Goal: Complete application form

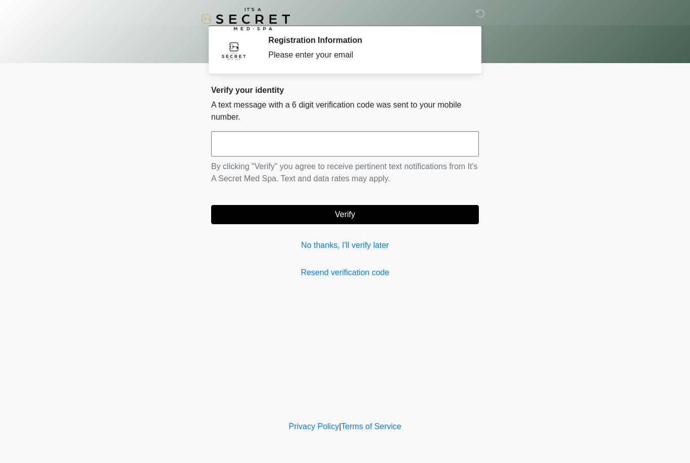
click at [361, 246] on link "No thanks, I'll verify later" at bounding box center [345, 245] width 268 height 12
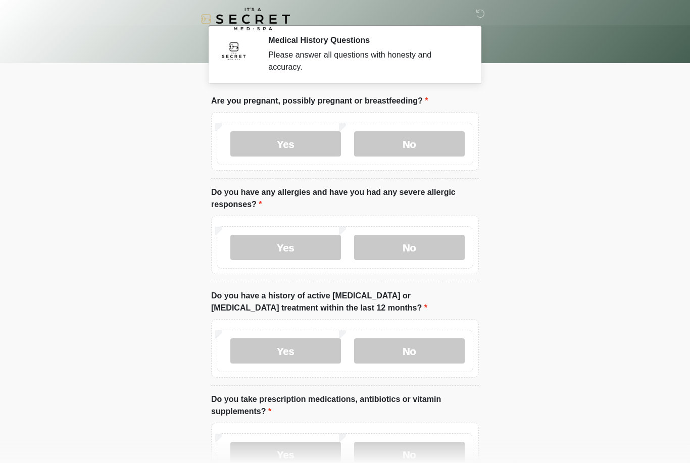
click at [678, 88] on body "‎ ‎ Medical History Questions Please answer all questions with honesty and accu…" at bounding box center [345, 231] width 690 height 463
click at [445, 144] on label "No" at bounding box center [409, 143] width 111 height 25
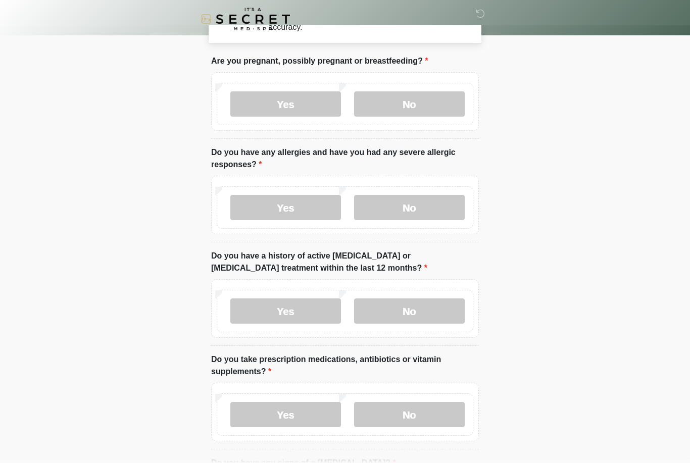
scroll to position [43, 0]
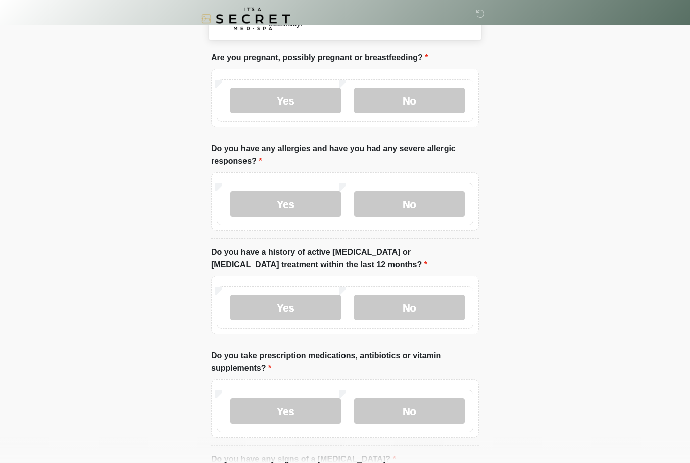
click at [436, 210] on label "No" at bounding box center [409, 204] width 111 height 25
click at [436, 311] on label "No" at bounding box center [409, 307] width 111 height 25
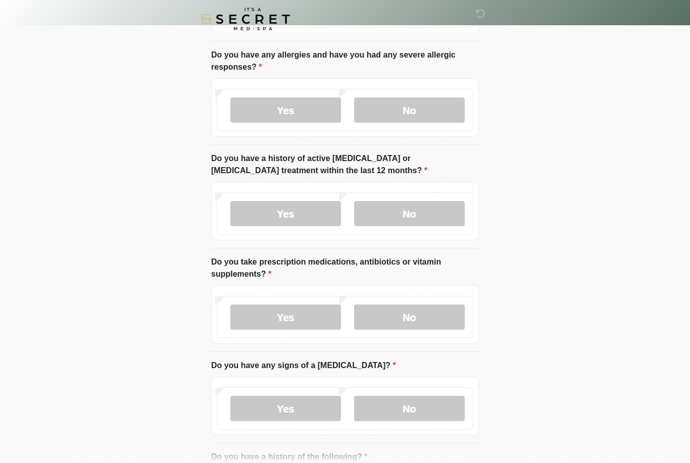
click at [439, 312] on label "No" at bounding box center [409, 317] width 111 height 25
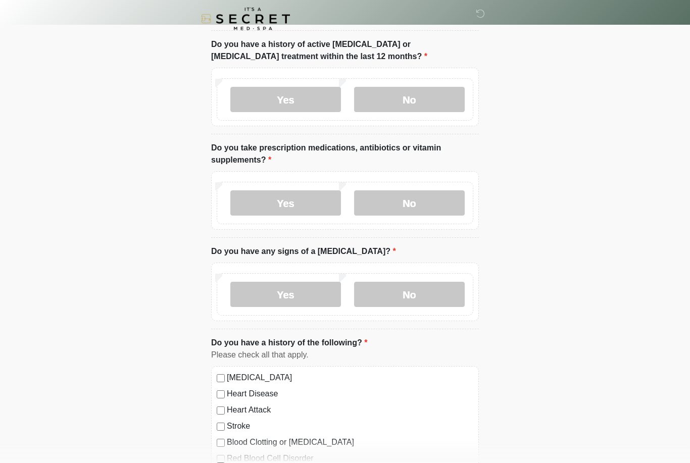
scroll to position [251, 0]
click at [434, 290] on label "No" at bounding box center [409, 294] width 111 height 25
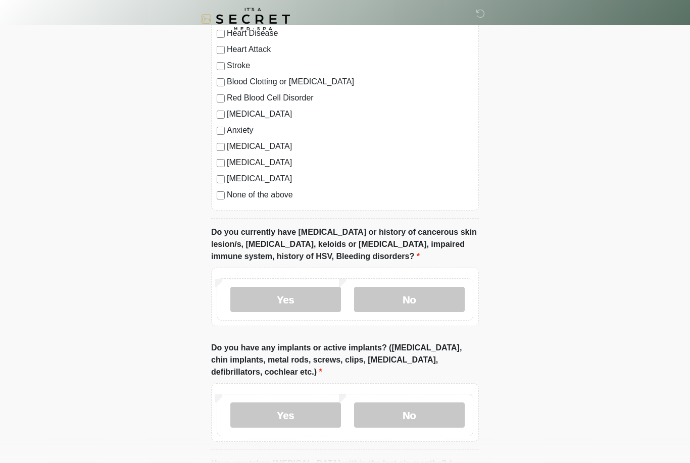
scroll to position [644, 0]
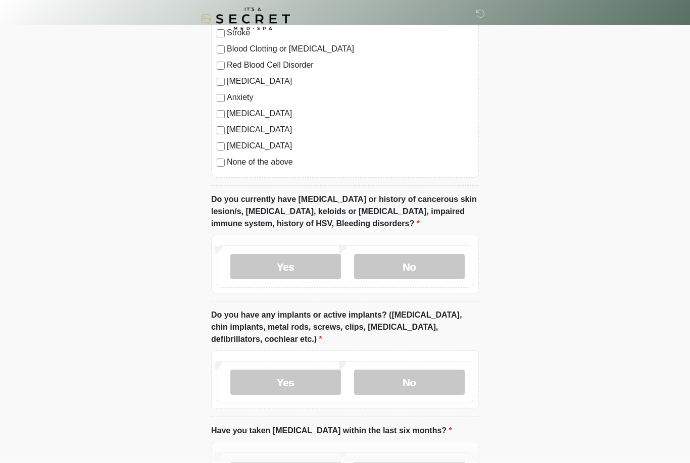
click at [443, 263] on label "No" at bounding box center [409, 267] width 111 height 25
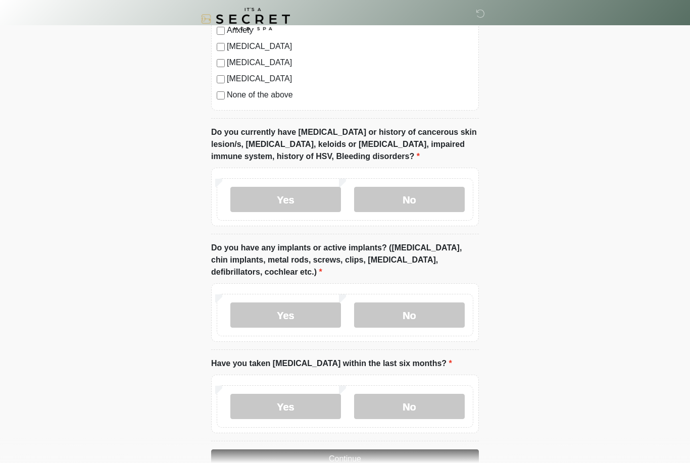
click at [448, 305] on label "No" at bounding box center [409, 314] width 111 height 25
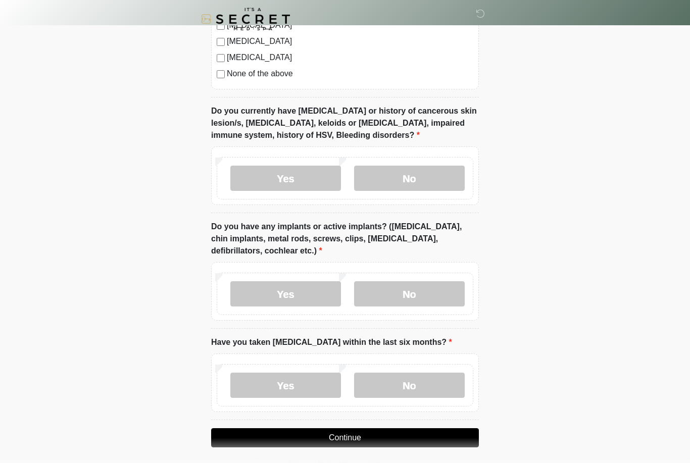
scroll to position [738, 0]
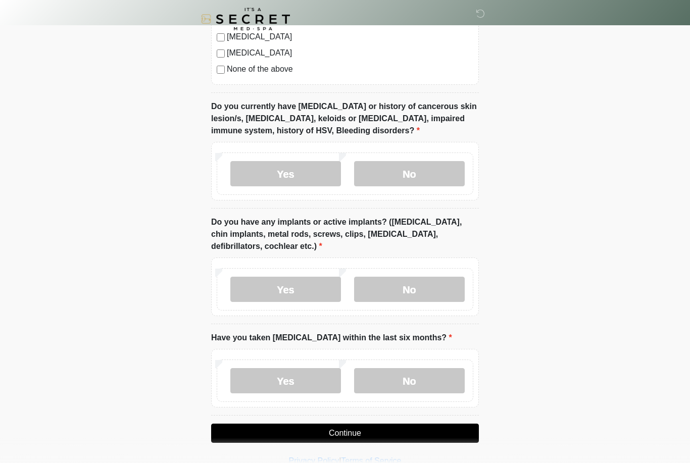
click at [442, 379] on label "No" at bounding box center [409, 380] width 111 height 25
click at [412, 434] on button "Continue" at bounding box center [345, 433] width 268 height 19
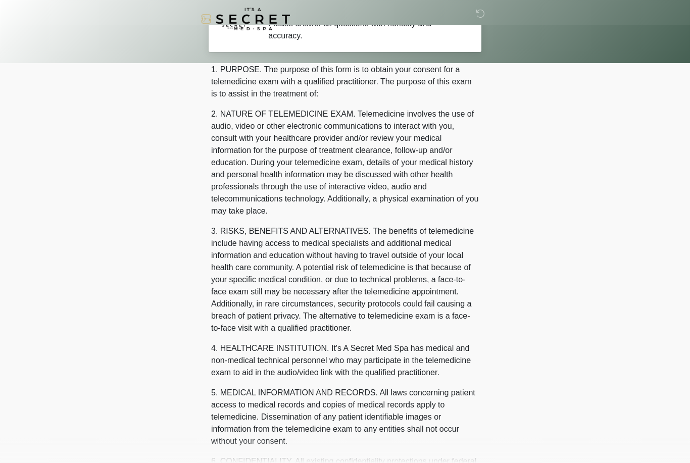
scroll to position [0, 0]
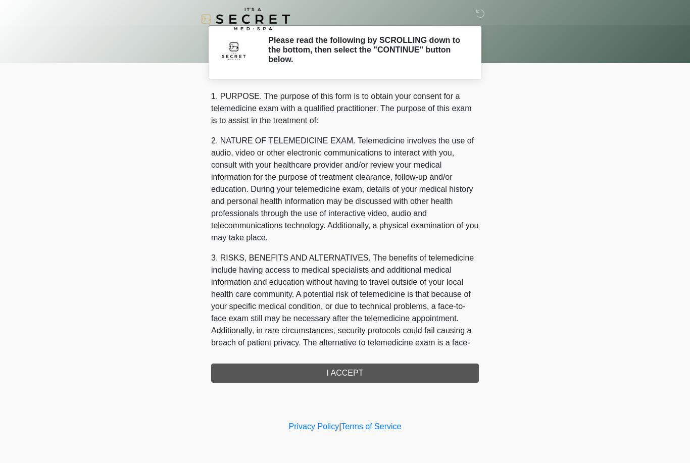
click at [432, 374] on div "1. PURPOSE. The purpose of this form is to obtain your consent for a telemedici…" at bounding box center [345, 236] width 268 height 292
click at [369, 372] on div "1. PURPOSE. The purpose of this form is to obtain your consent for a telemedici…" at bounding box center [345, 236] width 268 height 292
click at [345, 367] on div "1. PURPOSE. The purpose of this form is to obtain your consent for a telemedici…" at bounding box center [345, 236] width 268 height 292
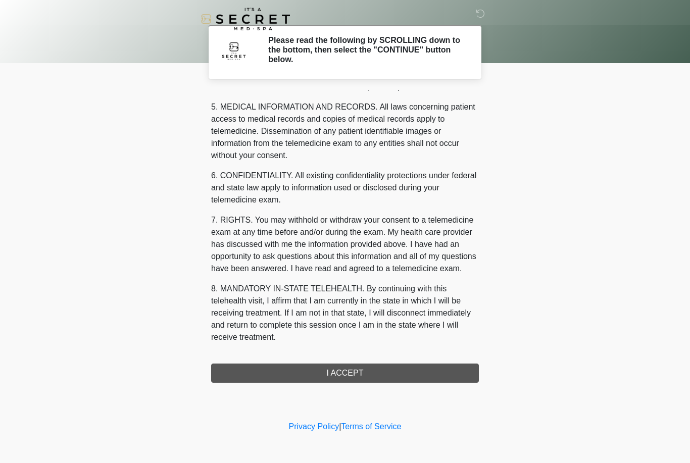
scroll to position [325, 0]
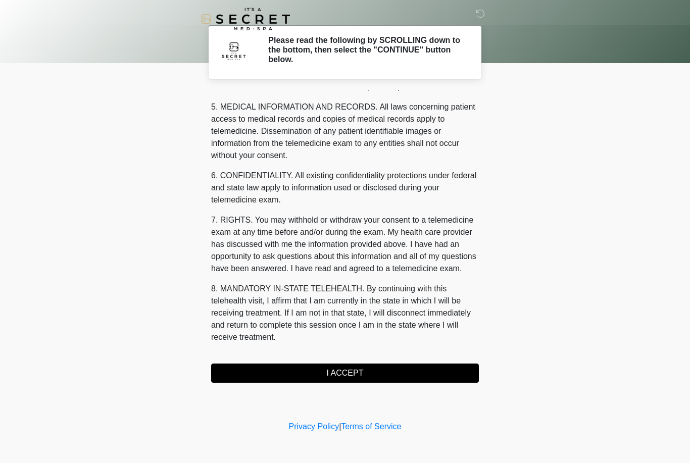
click at [364, 367] on button "I ACCEPT" at bounding box center [345, 373] width 268 height 19
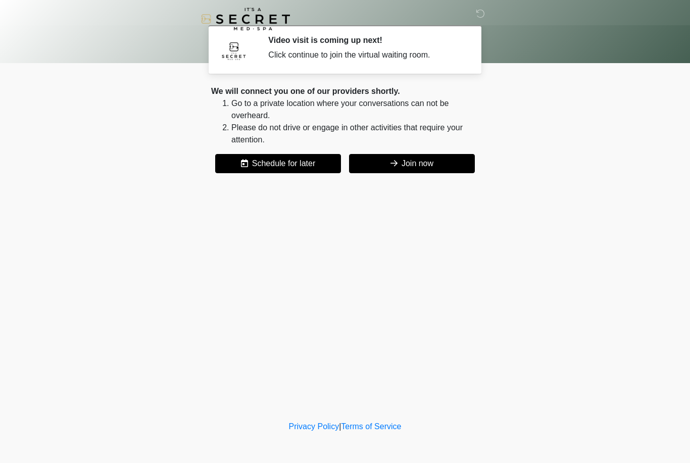
click at [397, 163] on button "Join now" at bounding box center [412, 163] width 126 height 19
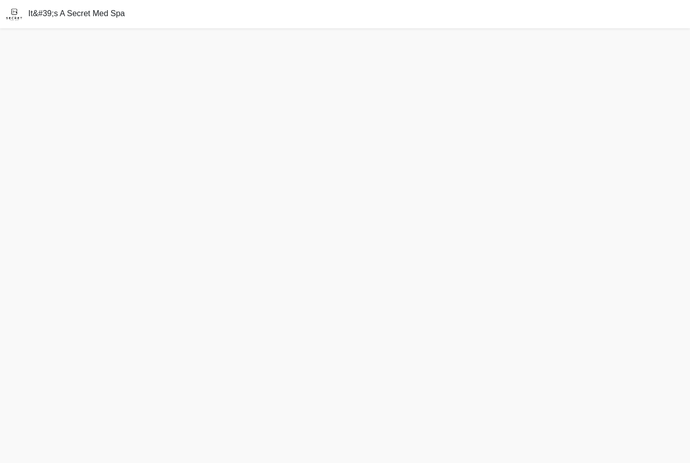
scroll to position [32, 0]
